Goal: Task Accomplishment & Management: Manage account settings

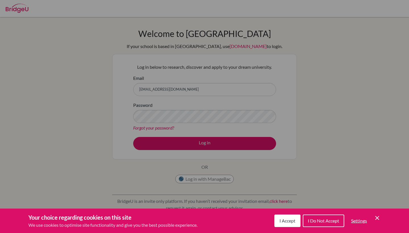
click at [377, 217] on icon "Cookie Control Close Icon" at bounding box center [377, 217] width 7 height 7
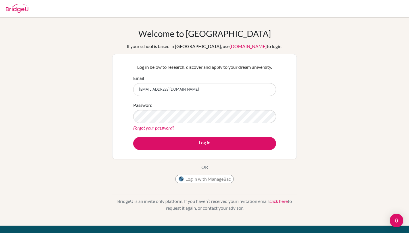
click at [216, 177] on button "Log in with ManageBac" at bounding box center [204, 179] width 59 height 9
click at [366, 1] on div at bounding box center [204, 8] width 403 height 17
type input "2602@horizon.ac.jp"
click at [154, 128] on link "Forgot your password?" at bounding box center [153, 127] width 41 height 5
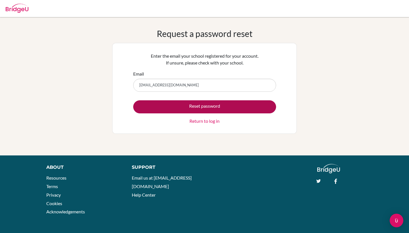
type input "2602@horizon.ac.jp"
click at [195, 107] on button "Reset password" at bounding box center [204, 106] width 143 height 13
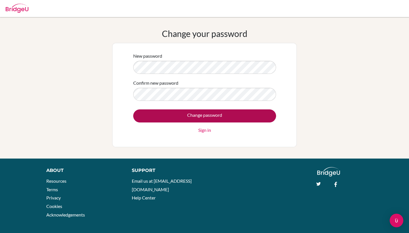
click at [176, 115] on input "Change password" at bounding box center [204, 115] width 143 height 13
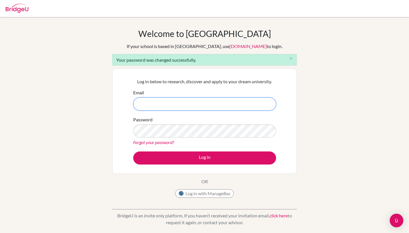
type input "2602@horizon.ac.jp"
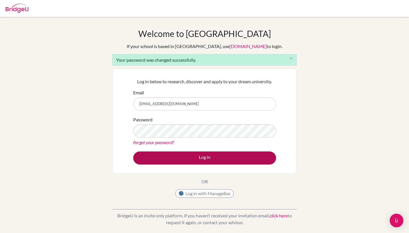
click at [178, 156] on button "Log in" at bounding box center [204, 157] width 143 height 13
